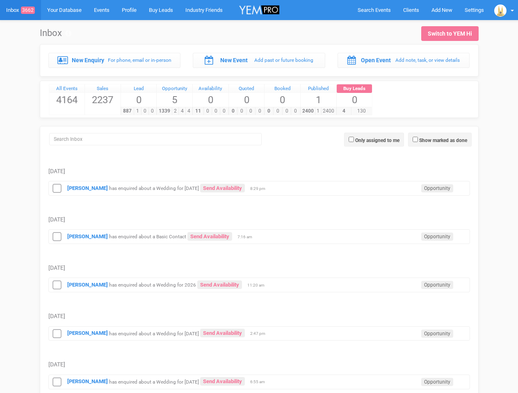
click at [259, 197] on td "[DATE]" at bounding box center [258, 211] width 421 height 31
click at [374, 10] on span "Search Events" at bounding box center [373, 10] width 33 height 6
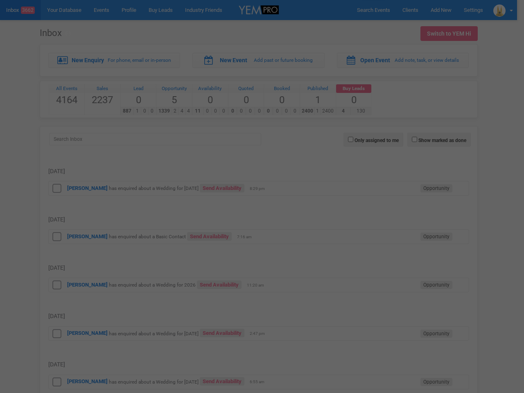
click at [441, 10] on div at bounding box center [262, 196] width 524 height 393
click at [504, 10] on div at bounding box center [262, 196] width 524 height 393
click at [439, 140] on div at bounding box center [262, 196] width 524 height 393
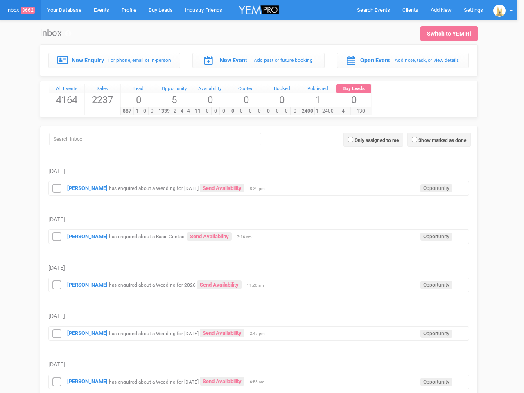
click at [374, 140] on label "Only assigned to me" at bounding box center [377, 140] width 44 height 7
click at [354, 140] on input "Only assigned to me" at bounding box center [350, 139] width 5 height 5
checkbox input "true"
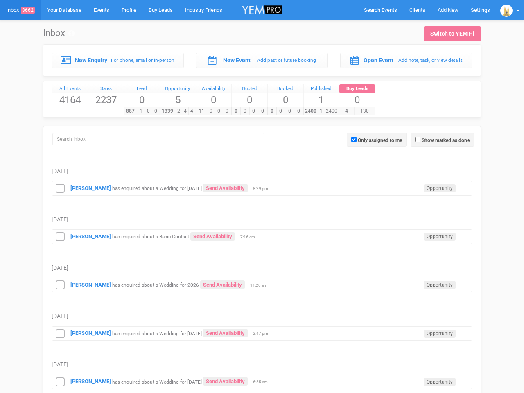
click at [57, 188] on icon at bounding box center [60, 189] width 12 height 11
